Goal: Find specific page/section: Find specific page/section

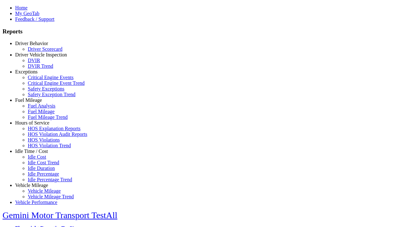
click at [36, 75] on link "Exceptions" at bounding box center [26, 71] width 22 height 5
click at [41, 97] on link "Safety Exception Trend" at bounding box center [52, 94] width 48 height 5
select select "**********"
type input "**********"
